Goal: Task Accomplishment & Management: Manage account settings

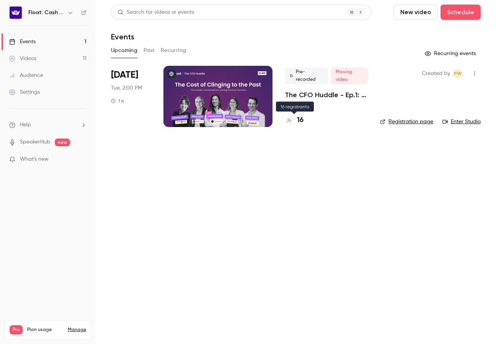
click at [301, 119] on h4 "16" at bounding box center [300, 120] width 7 height 10
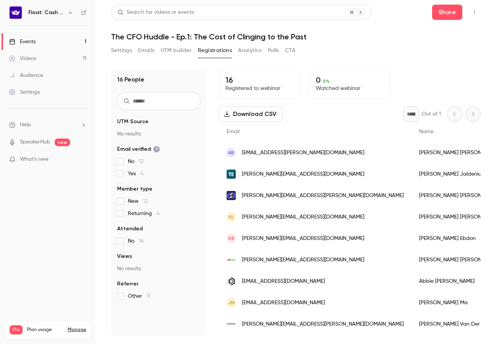
click at [46, 73] on link "Audience" at bounding box center [48, 75] width 96 height 17
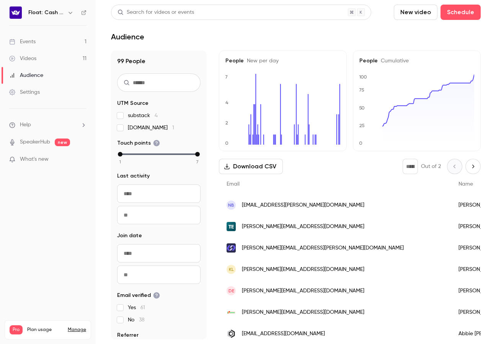
click at [173, 83] on input "text" at bounding box center [158, 83] width 83 height 18
paste input "******"
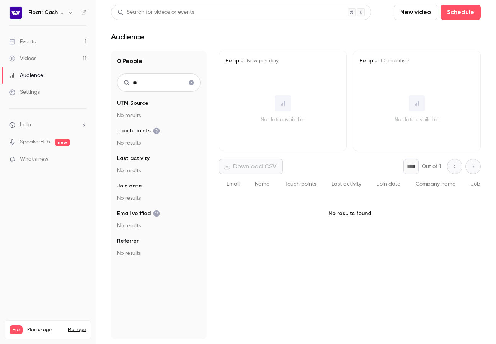
type input "*"
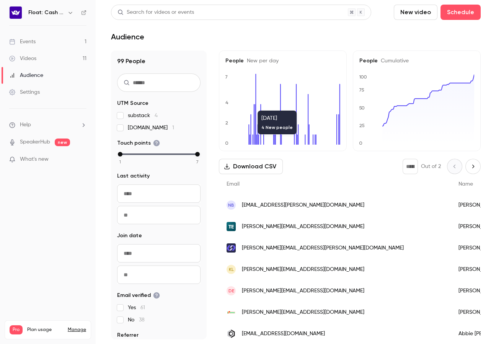
click at [32, 44] on div "Events" at bounding box center [22, 42] width 26 height 8
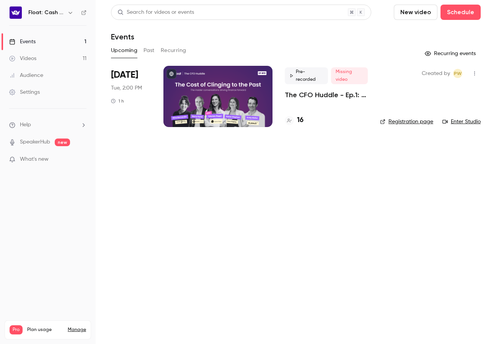
click at [316, 102] on div "Pre-recorded Missing video The CFO Huddle - Ep.1: The Cost of Clinging to the P…" at bounding box center [326, 96] width 83 height 61
click at [311, 93] on p "The CFO Huddle - Ep.1: The Cost of Clinging to the Past" at bounding box center [326, 94] width 83 height 9
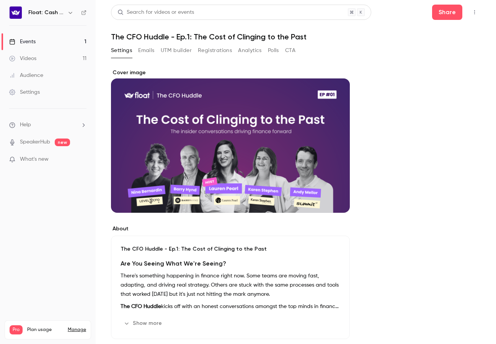
click at [31, 122] on span "Help" at bounding box center [25, 125] width 11 height 8
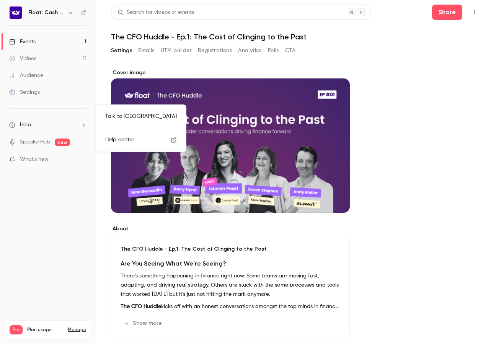
click at [218, 52] on div at bounding box center [248, 172] width 496 height 344
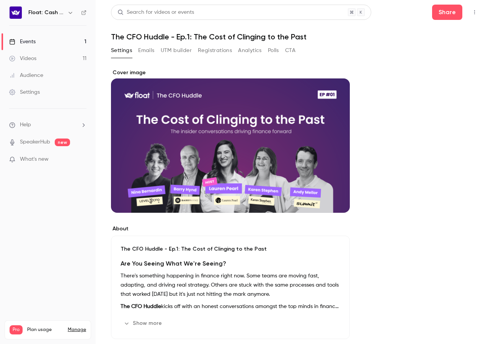
click at [218, 50] on button "Registrations" at bounding box center [215, 50] width 34 height 12
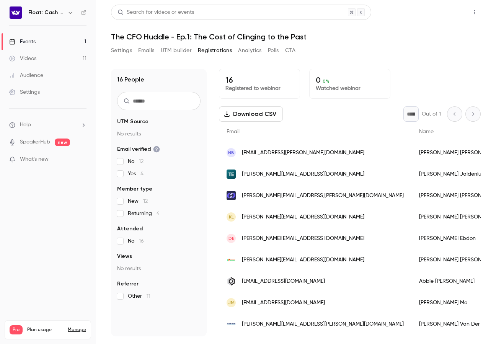
click at [458, 13] on button "Share" at bounding box center [447, 12] width 30 height 15
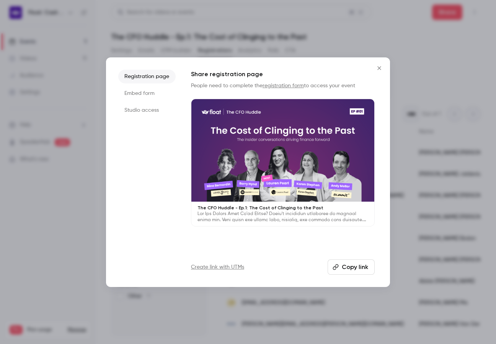
click at [345, 265] on button "Copy link" at bounding box center [351, 267] width 47 height 15
click at [147, 93] on li "Embed form" at bounding box center [146, 94] width 57 height 14
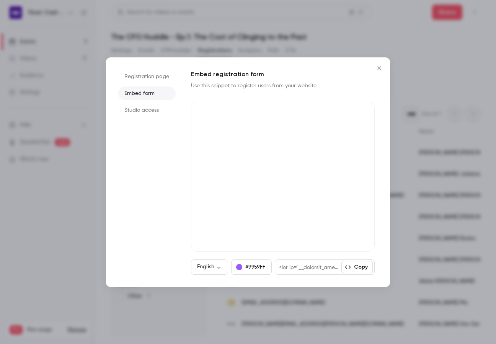
click at [149, 113] on li "Studio access" at bounding box center [146, 110] width 57 height 14
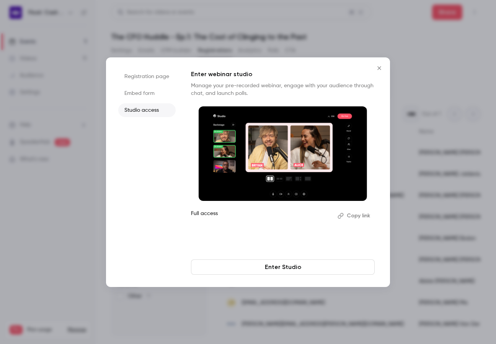
click at [155, 75] on li "Registration page" at bounding box center [146, 77] width 57 height 14
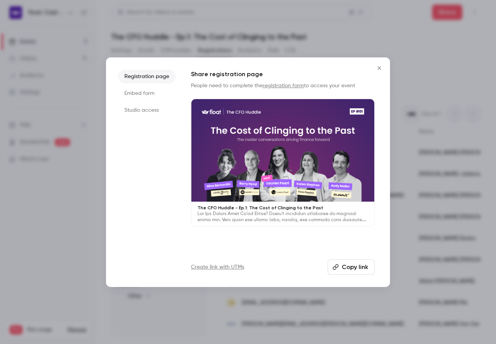
click at [383, 65] on icon "Close" at bounding box center [379, 68] width 9 height 6
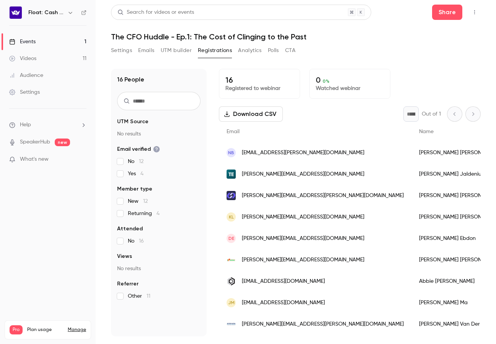
click at [126, 47] on button "Settings" at bounding box center [121, 50] width 21 height 12
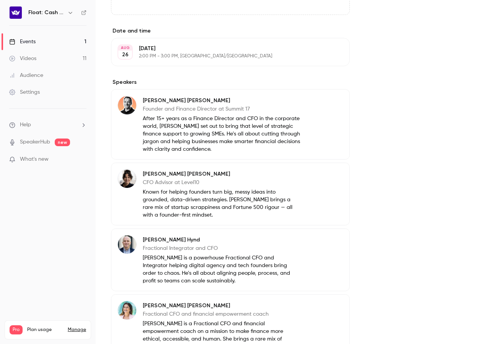
scroll to position [634, 0]
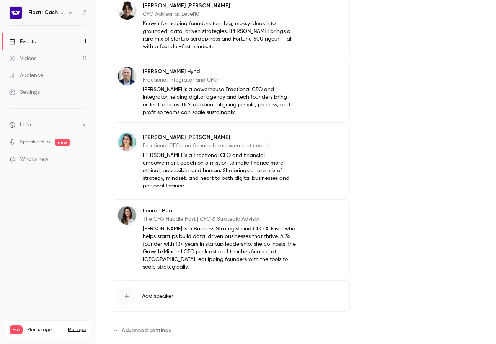
click at [156, 327] on span "Advanced settings" at bounding box center [146, 331] width 49 height 8
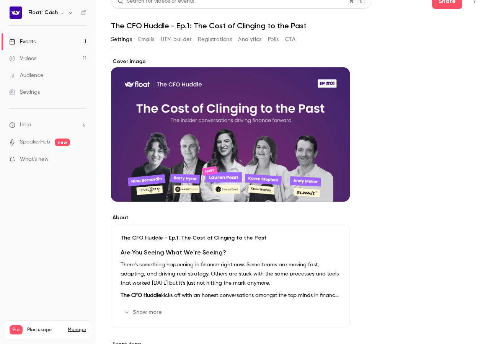
scroll to position [0, 0]
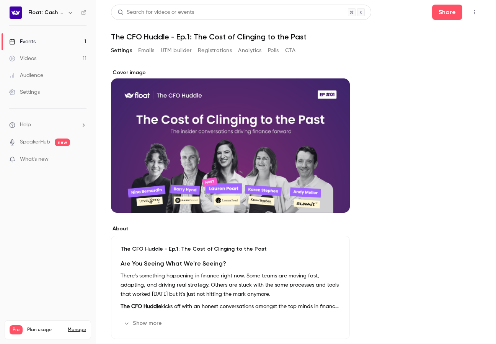
click at [43, 62] on link "Videos 11" at bounding box center [48, 58] width 96 height 17
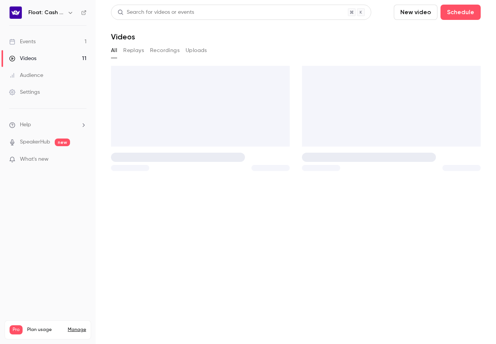
click at [39, 75] on div "Audience" at bounding box center [26, 76] width 34 height 8
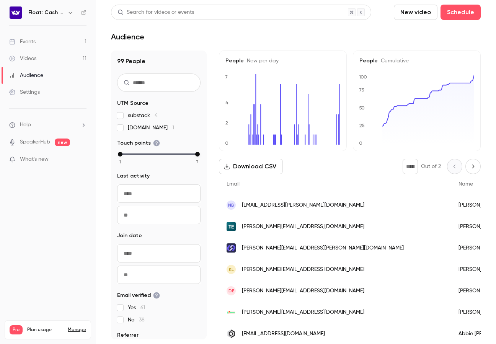
click at [471, 167] on icon "Next page" at bounding box center [473, 166] width 8 height 6
type input "*"
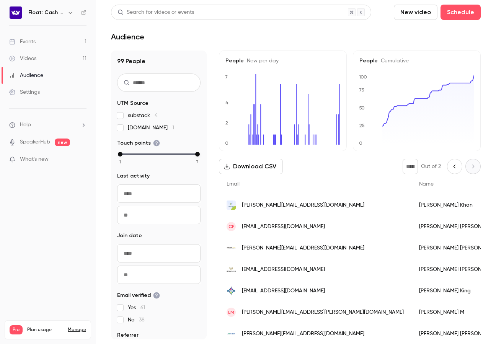
click at [241, 167] on button "Download CSV" at bounding box center [251, 166] width 64 height 15
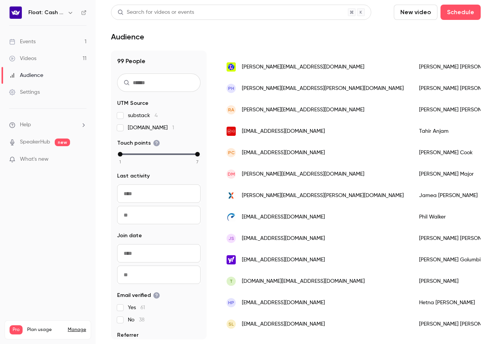
scroll to position [906, 0]
